Goal: Navigation & Orientation: Find specific page/section

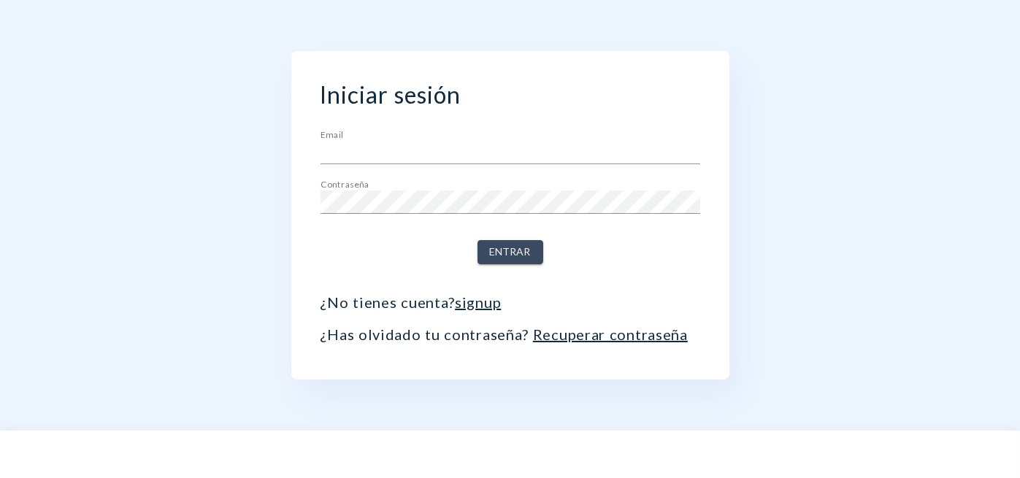
type input "[EMAIL_ADDRESS][DOMAIN_NAME]"
click at [518, 248] on span "Entrar" at bounding box center [510, 252] width 41 height 18
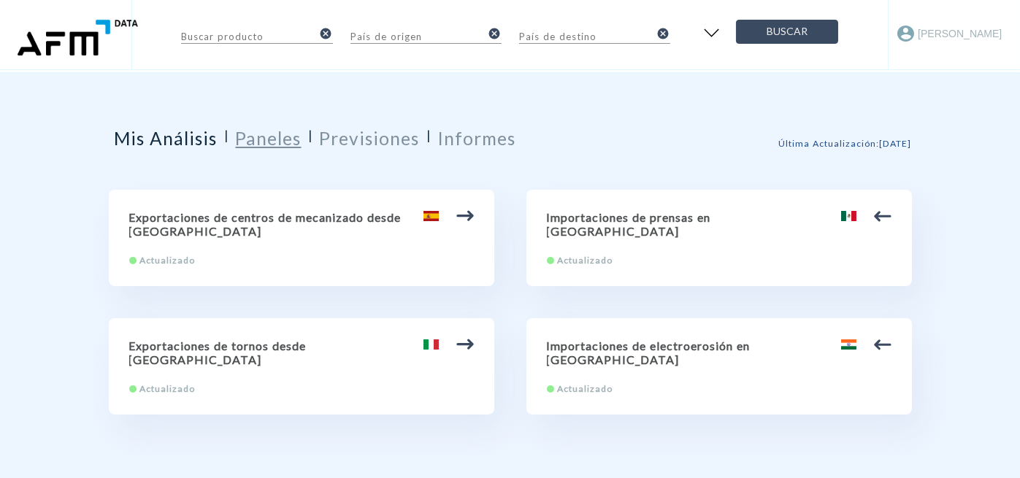
click at [275, 139] on h2 "Paneles" at bounding box center [269, 138] width 66 height 21
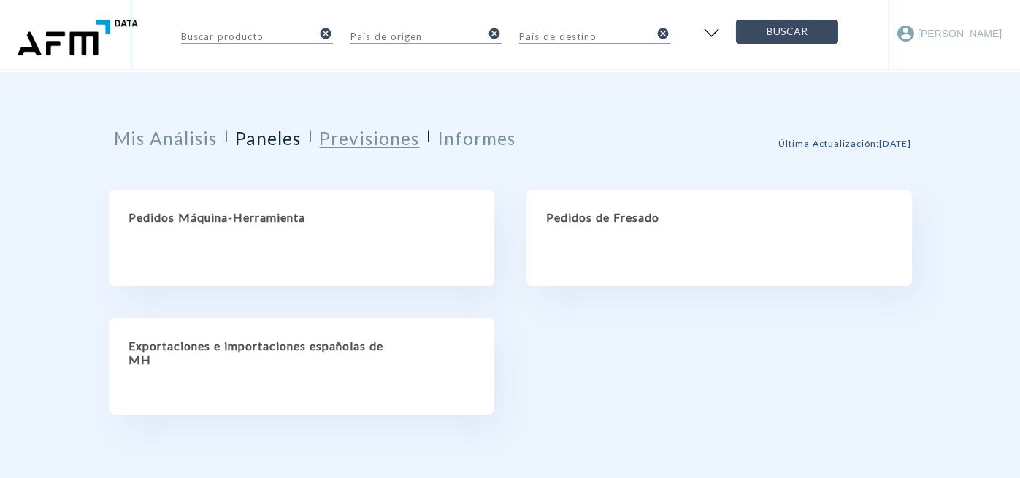
click at [373, 141] on h2 "Previsiones" at bounding box center [370, 138] width 100 height 21
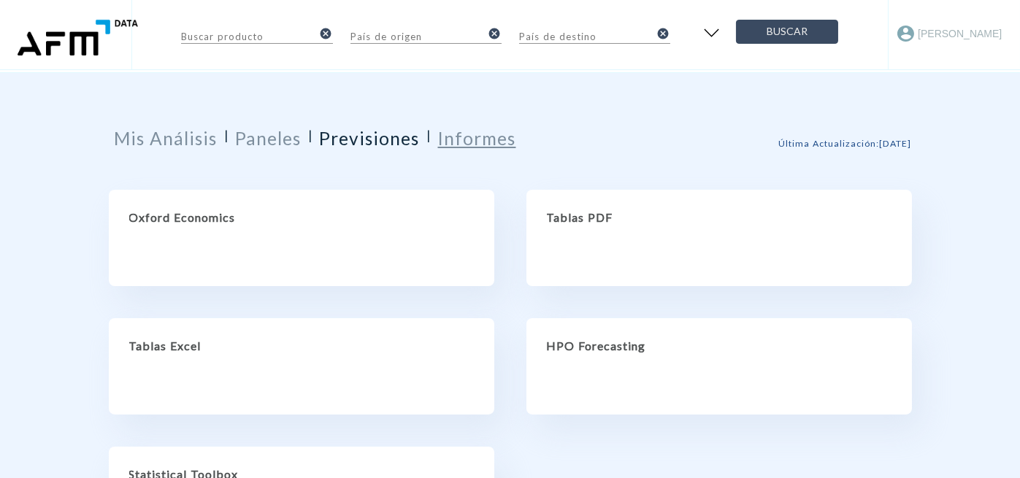
click at [469, 143] on h2 "Informes" at bounding box center [477, 138] width 78 height 21
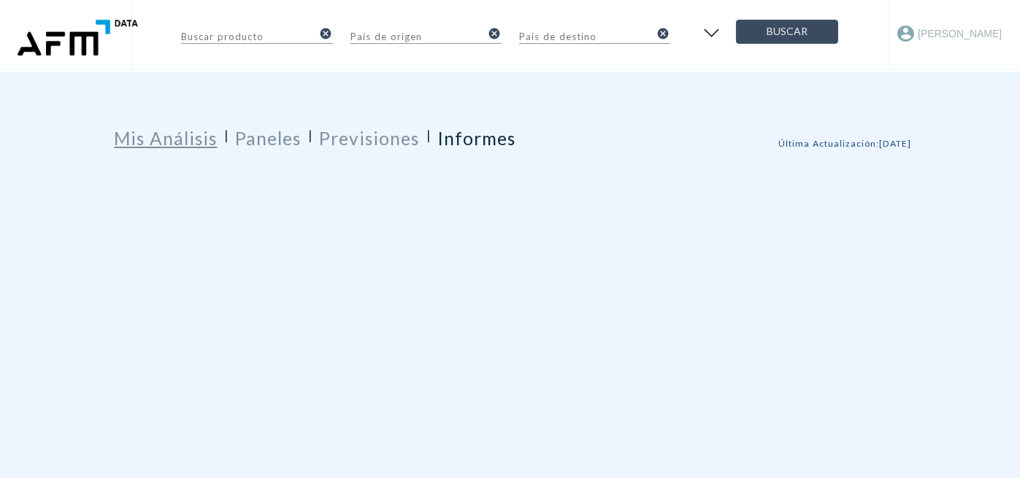
click at [158, 145] on h2 "Mis Análisis" at bounding box center [166, 138] width 103 height 21
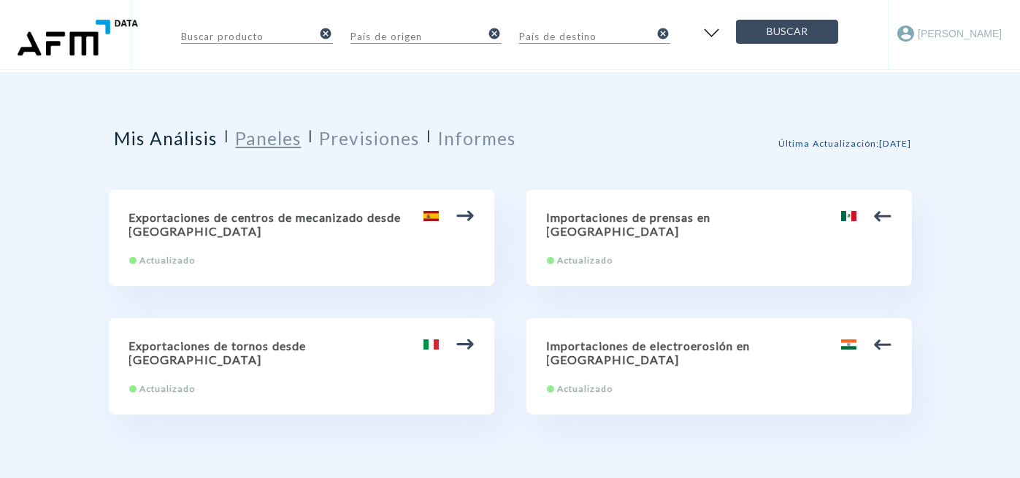
click at [268, 142] on h2 "Paneles" at bounding box center [269, 138] width 66 height 21
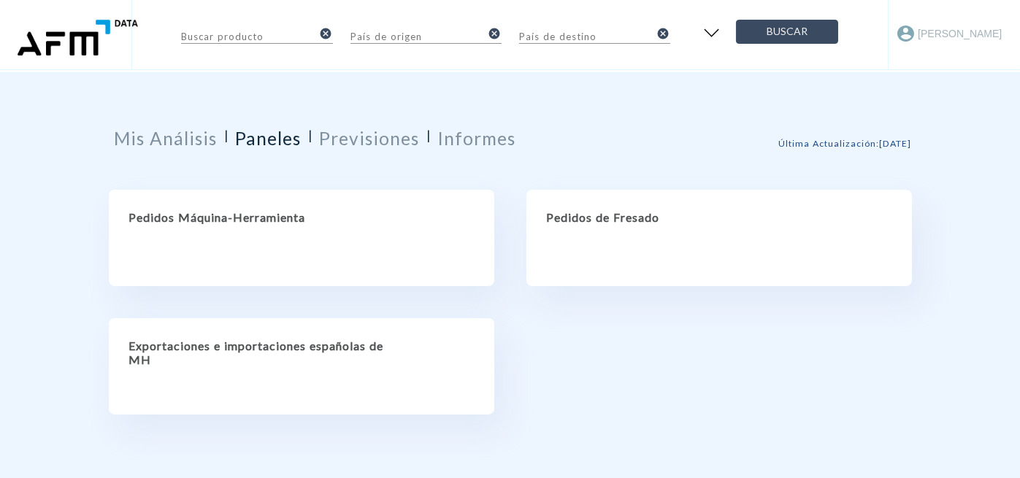
click at [245, 212] on h2 "Pedidos Máquina-Herramienta" at bounding box center [301, 217] width 345 height 14
